Goal: Task Accomplishment & Management: Use online tool/utility

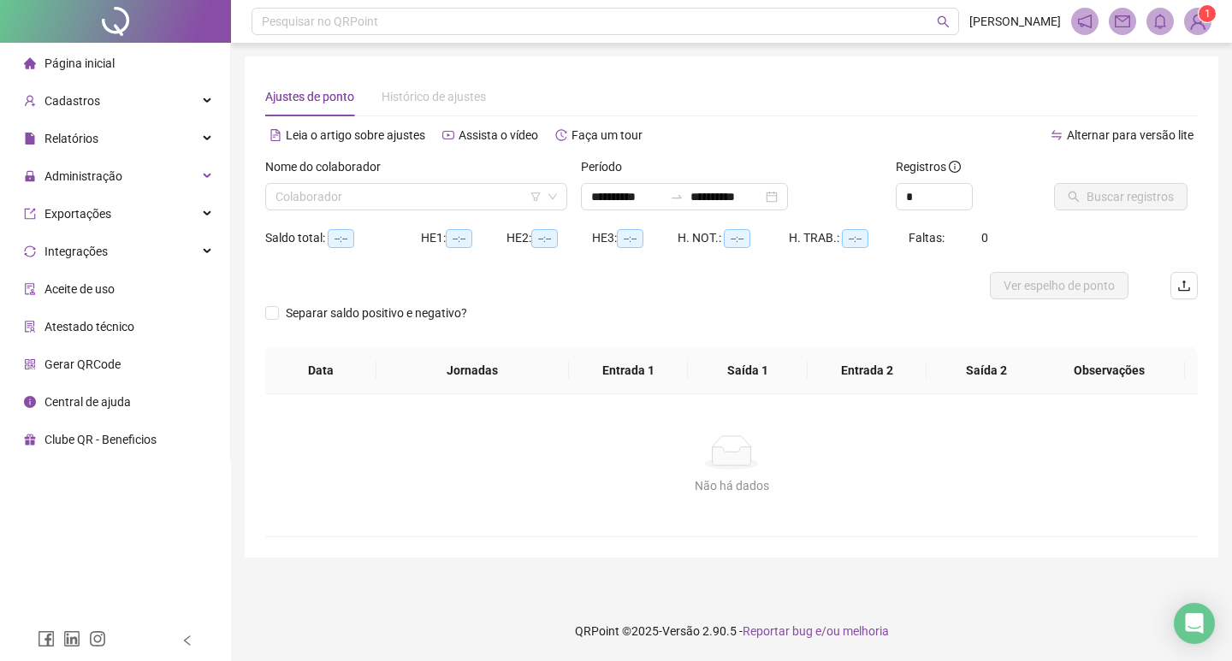
click at [653, 181] on div "Período" at bounding box center [732, 170] width 302 height 26
click at [649, 187] on div "**********" at bounding box center [684, 196] width 207 height 27
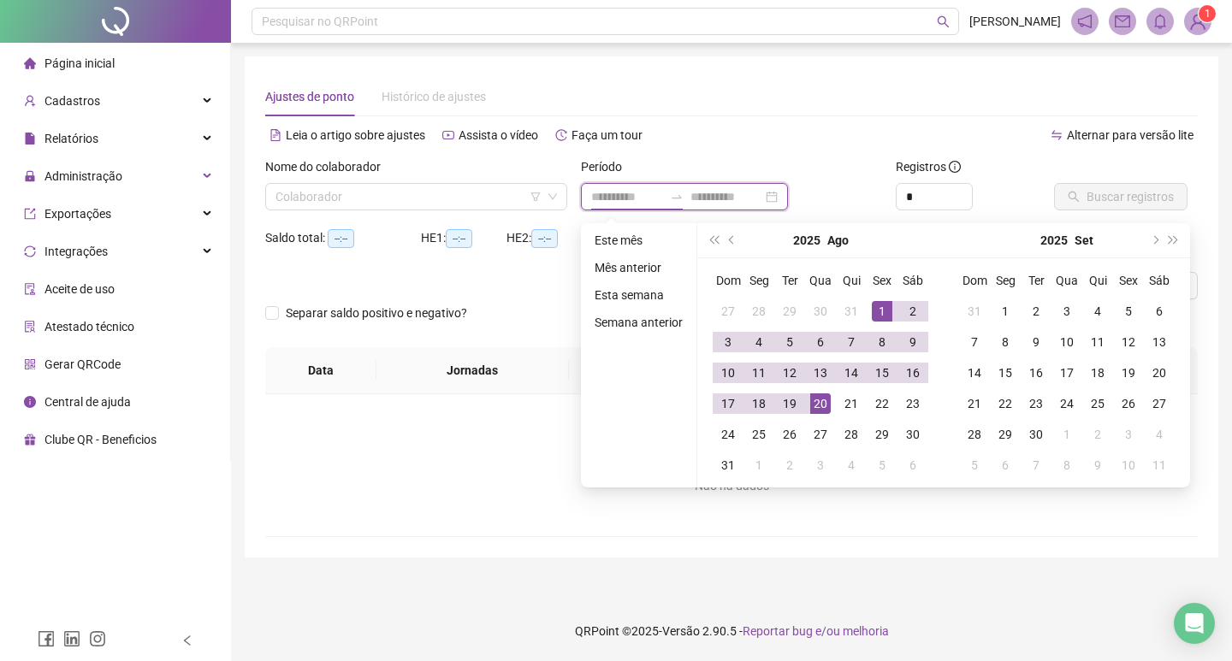
type input "**********"
click at [737, 238] on button "prev-year" at bounding box center [732, 240] width 19 height 34
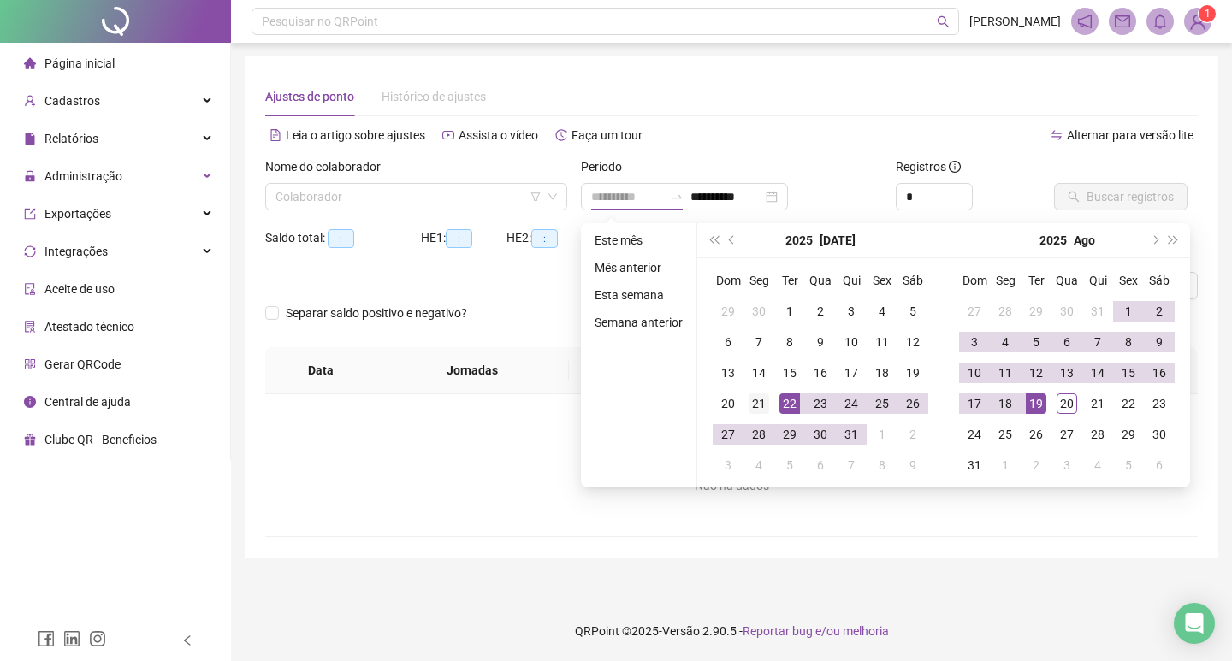
type input "**********"
click at [756, 407] on div "21" at bounding box center [759, 404] width 21 height 21
type input "**********"
click at [1066, 402] on div "20" at bounding box center [1067, 404] width 21 height 21
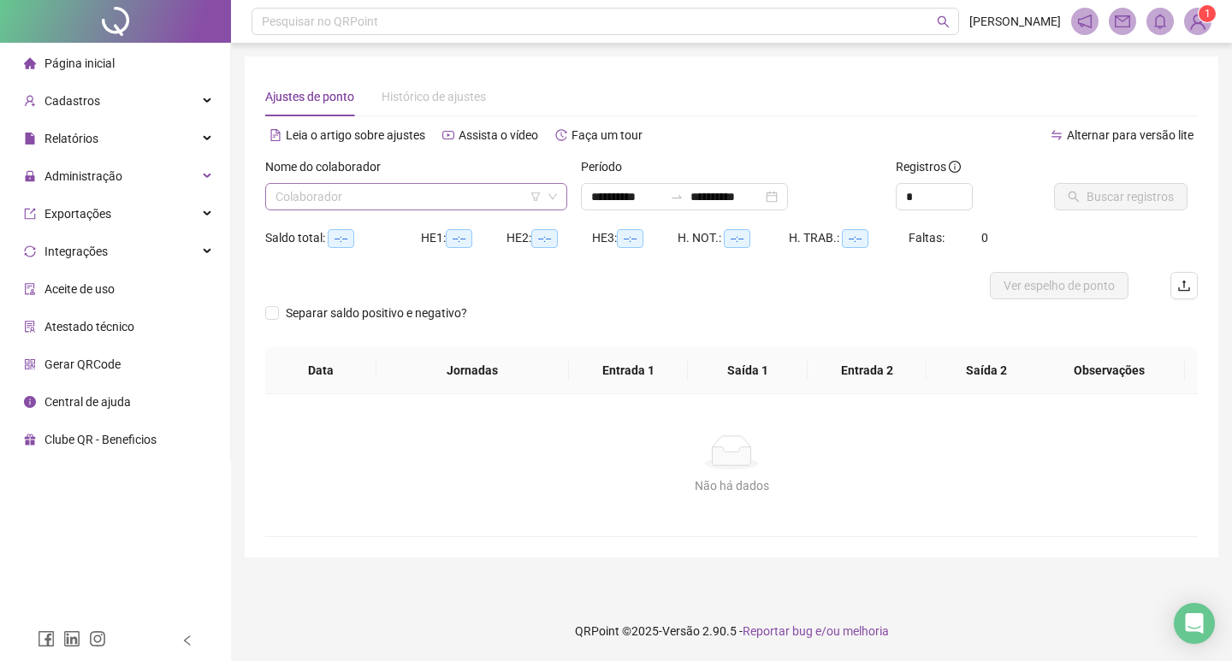
click at [473, 203] on input "search" at bounding box center [409, 197] width 266 height 26
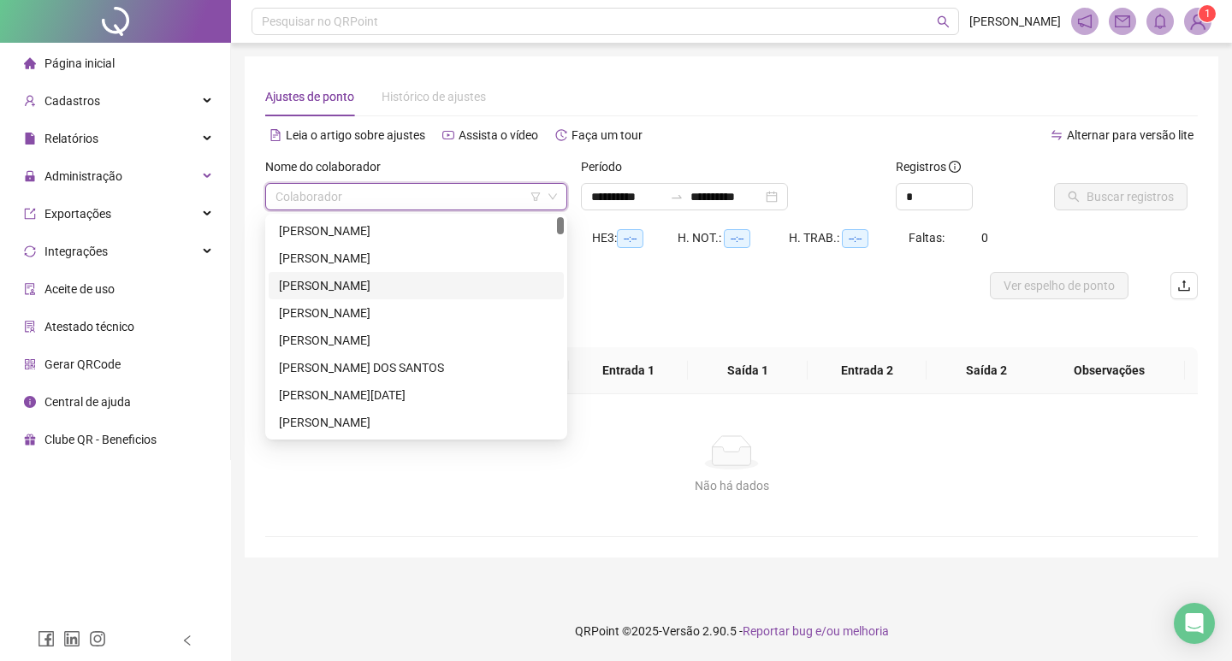
click at [376, 285] on div "[PERSON_NAME]" at bounding box center [416, 285] width 275 height 19
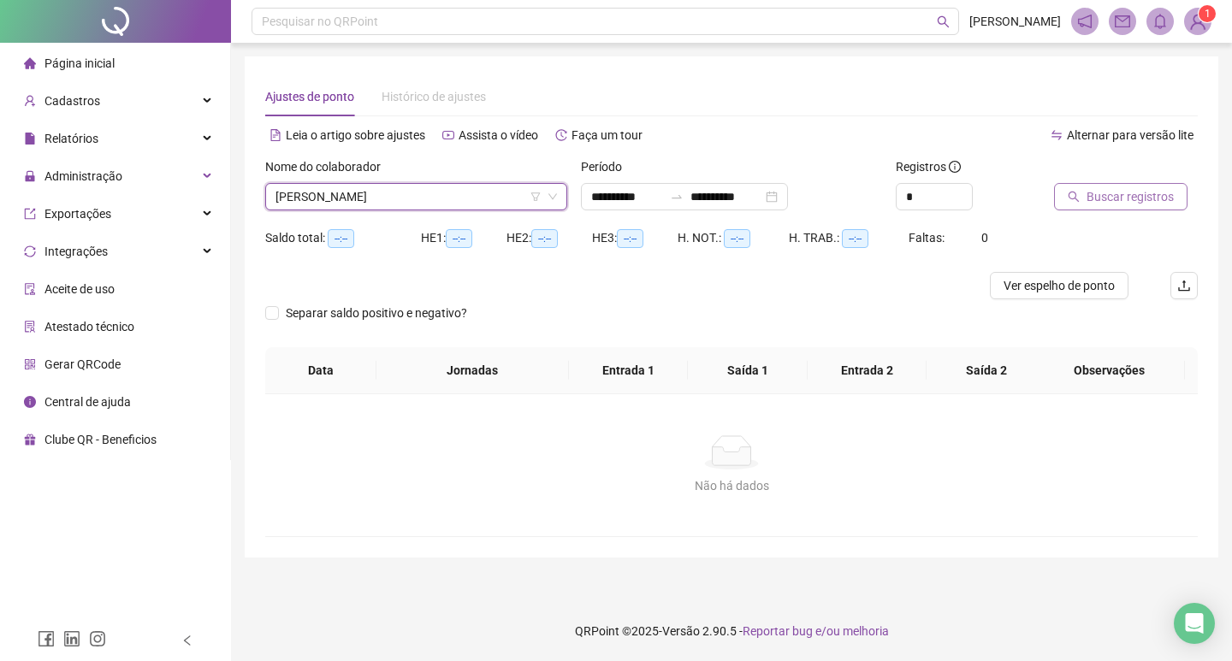
click at [1105, 210] on button "Buscar registros" at bounding box center [1120, 196] width 133 height 27
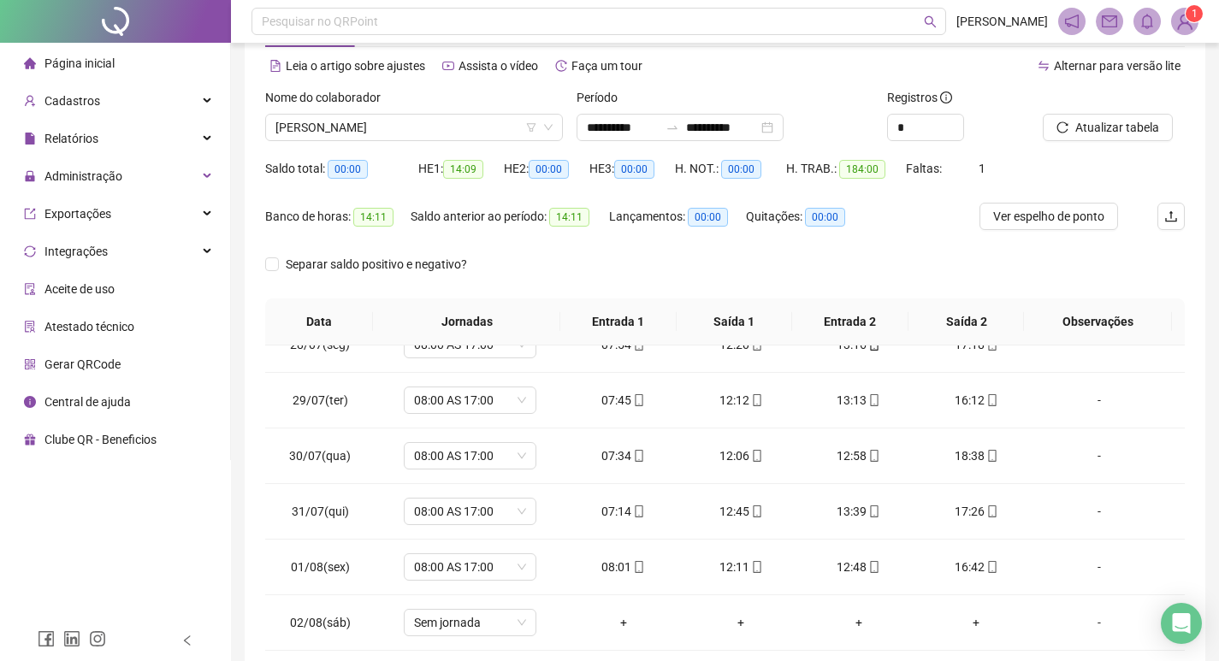
scroll to position [42, 0]
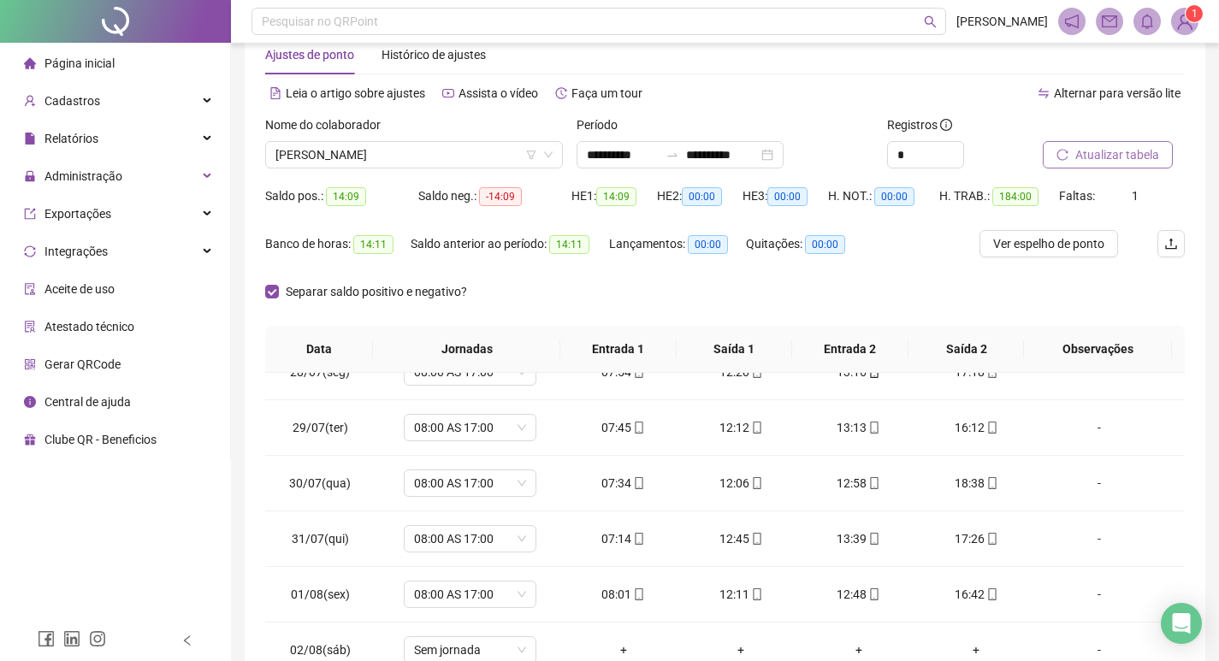
click at [1088, 146] on span "Atualizar tabela" at bounding box center [1118, 154] width 84 height 19
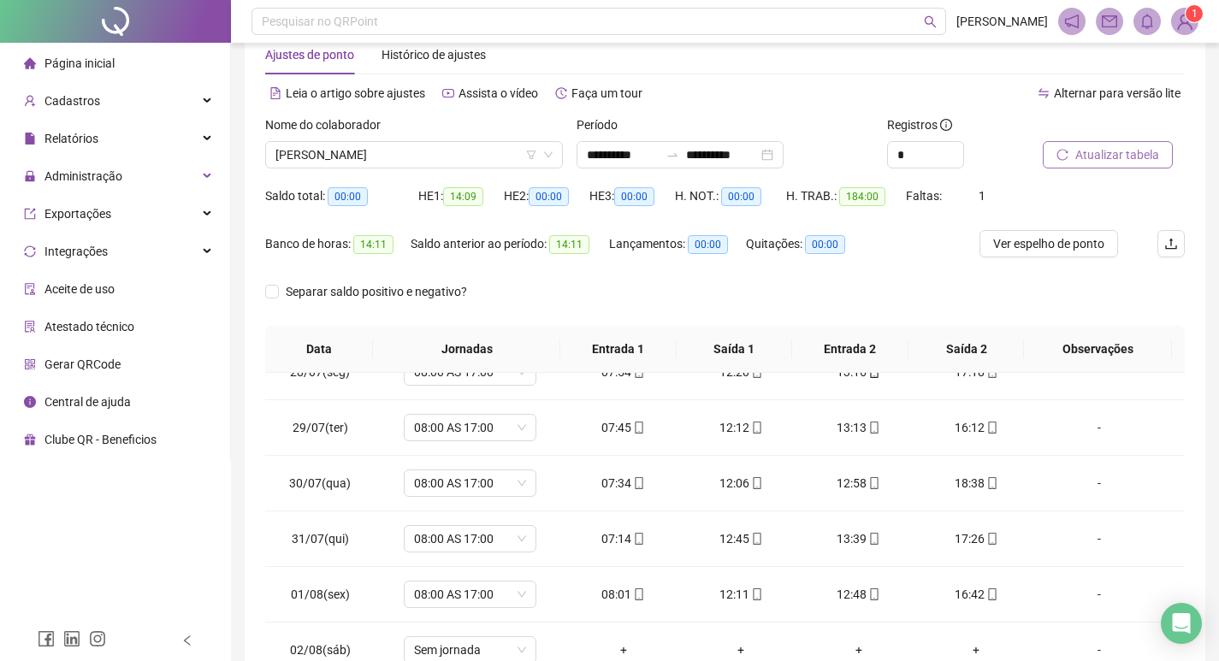
click at [1096, 157] on span "Atualizar tabela" at bounding box center [1118, 154] width 84 height 19
drag, startPoint x: 398, startPoint y: 238, endPoint x: 355, endPoint y: 257, distance: 46.7
click at [357, 257] on div "Banco de horas: 14:11" at bounding box center [337, 243] width 145 height 27
click at [388, 251] on div "Banco de horas: 14:11" at bounding box center [337, 244] width 145 height 20
drag, startPoint x: 390, startPoint y: 251, endPoint x: 382, endPoint y: 252, distance: 8.7
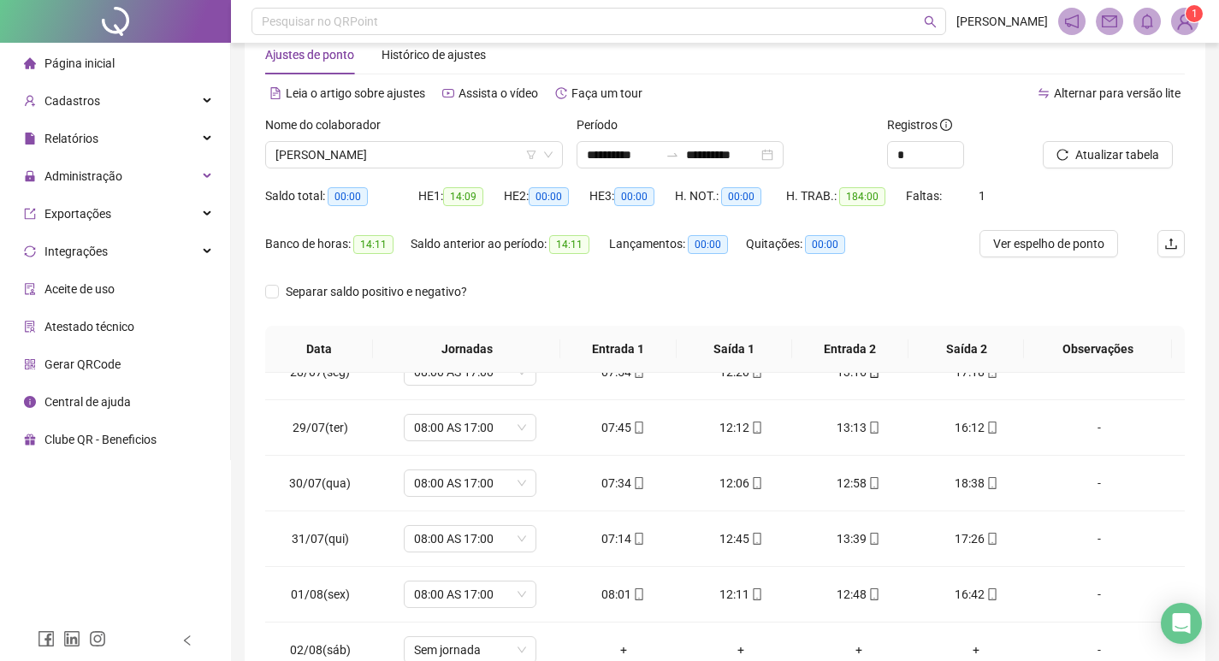
click at [391, 251] on div "Banco de horas: 14:11" at bounding box center [337, 244] width 145 height 20
drag, startPoint x: 367, startPoint y: 245, endPoint x: 426, endPoint y: 252, distance: 59.5
click at [426, 252] on div "Banco de horas: 14:11 Saldo anterior ao período: 14:11 Lançamentos: 00:00 Quita…" at bounding box center [610, 254] width 690 height 48
click at [400, 264] on div "Banco de horas: 14:11" at bounding box center [337, 254] width 145 height 48
click at [623, 299] on div "Separar saldo positivo e negativo?" at bounding box center [725, 302] width 920 height 48
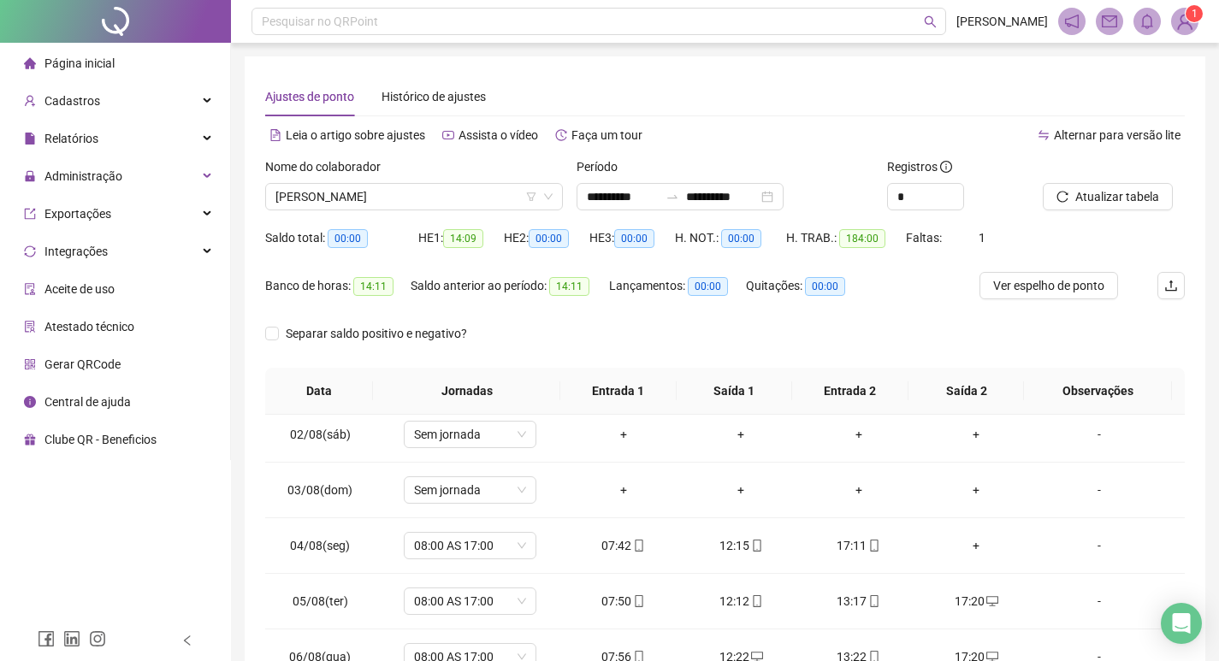
scroll to position [674, 0]
click at [1114, 192] on span "Atualizar tabela" at bounding box center [1118, 196] width 84 height 19
click at [392, 292] on div "Banco de horas: 18:07" at bounding box center [337, 286] width 145 height 20
click at [400, 292] on div "Banco de horas: 18:07" at bounding box center [337, 286] width 145 height 20
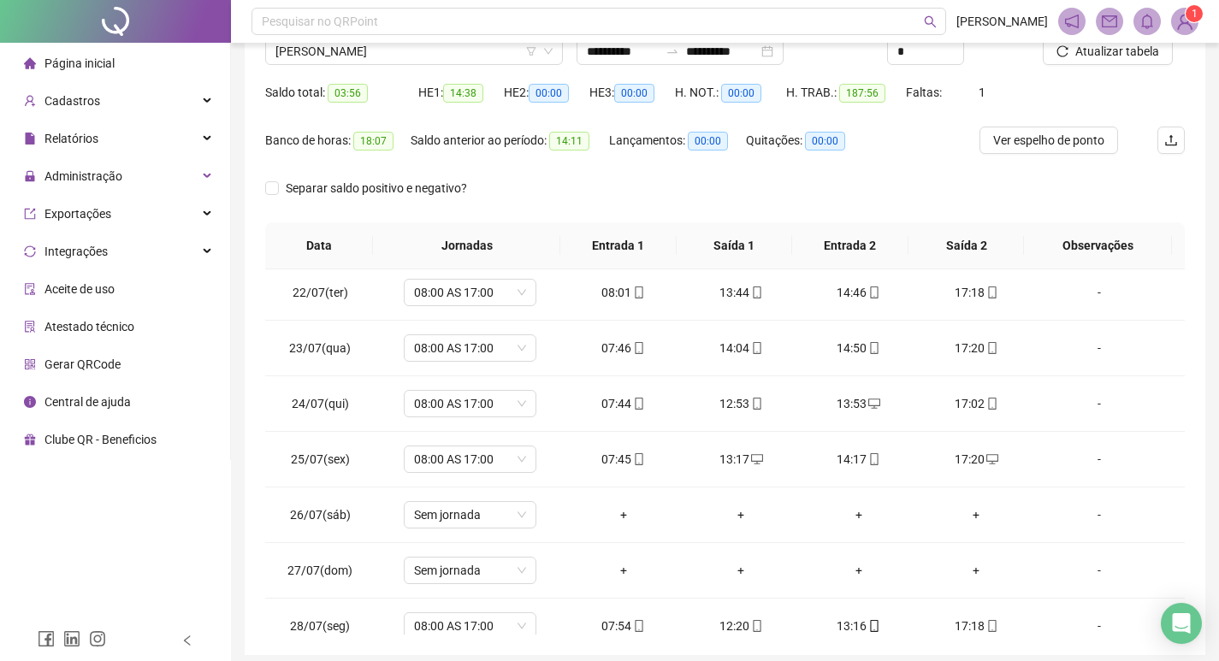
scroll to position [0, 0]
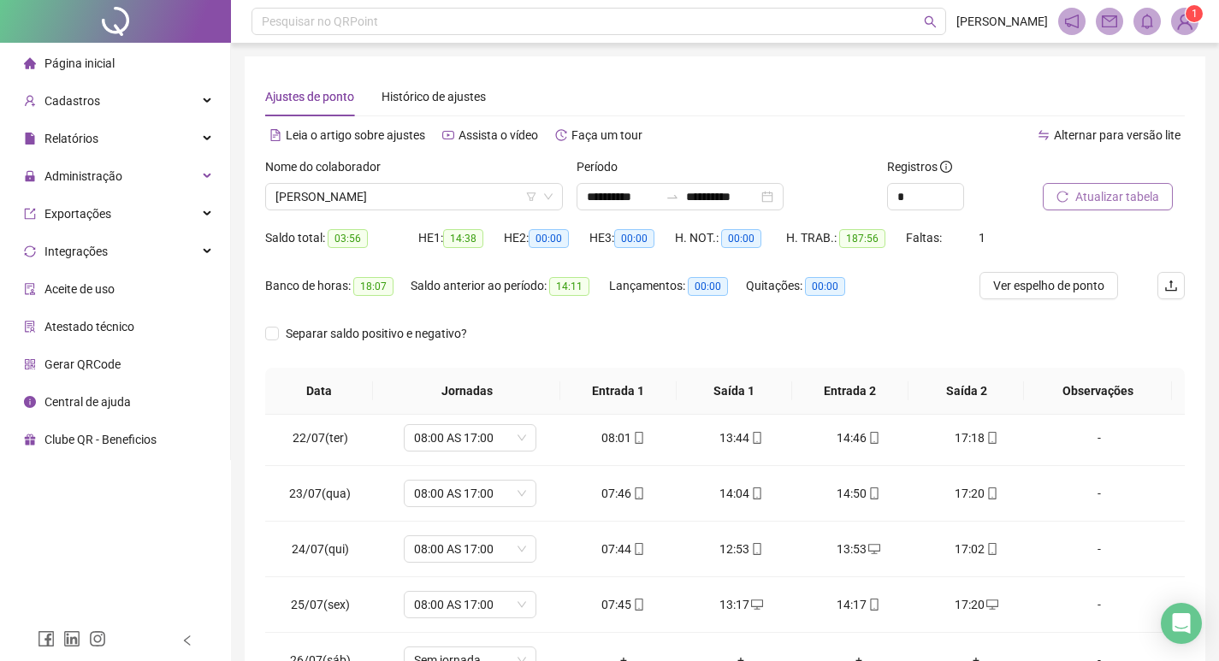
click at [1083, 201] on span "Atualizar tabela" at bounding box center [1118, 196] width 84 height 19
